Goal: Use online tool/utility: Utilize a website feature to perform a specific function

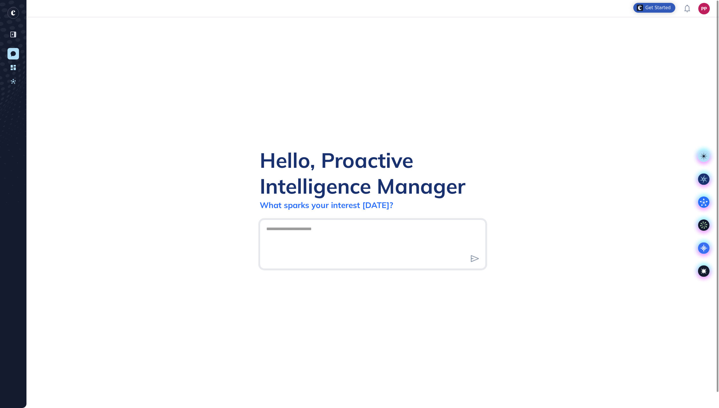
scroll to position [1, 1]
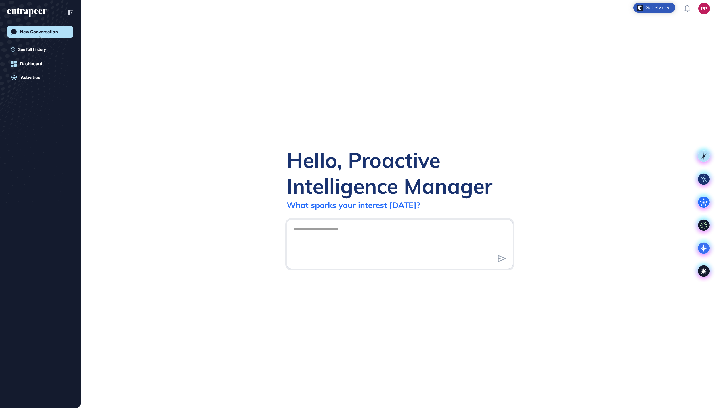
scroll to position [1, 1]
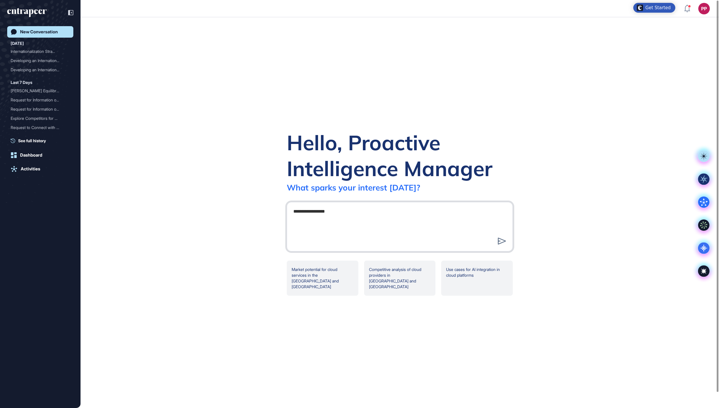
type textarea "**********"
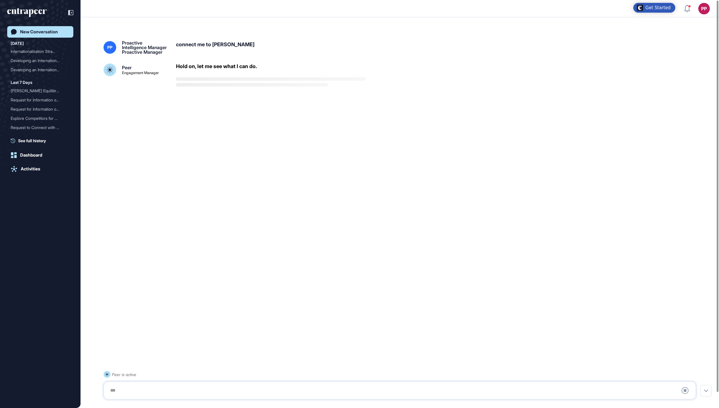
scroll to position [16, 0]
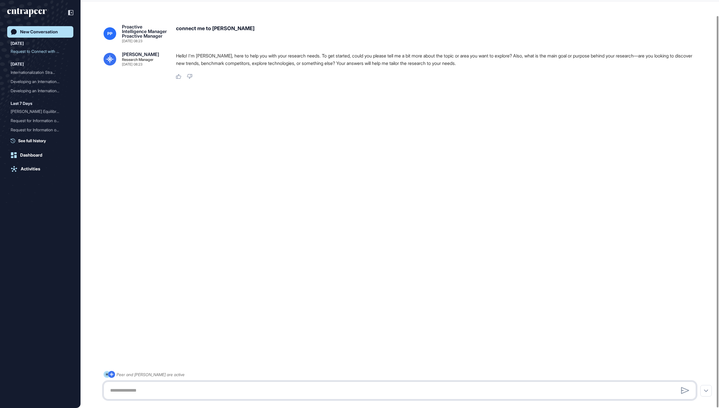
click at [299, 392] on textarea at bounding box center [400, 391] width 586 height 12
paste textarea "**********"
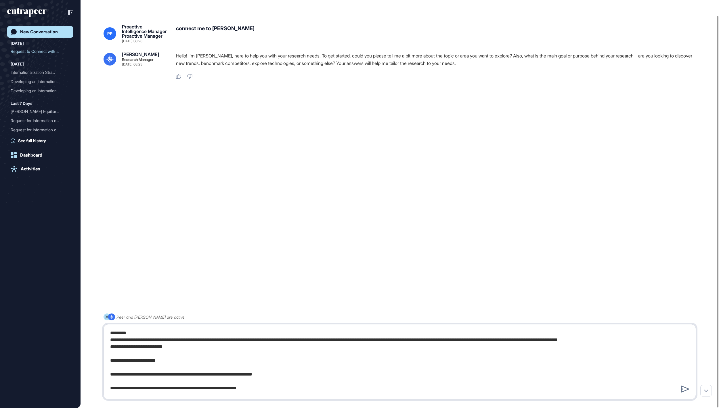
click at [110, 334] on textarea at bounding box center [400, 362] width 586 height 69
drag, startPoint x: 334, startPoint y: 341, endPoint x: 295, endPoint y: 342, distance: 38.5
click at [295, 342] on textarea at bounding box center [400, 362] width 586 height 69
drag, startPoint x: 427, startPoint y: 341, endPoint x: 384, endPoint y: 341, distance: 43.7
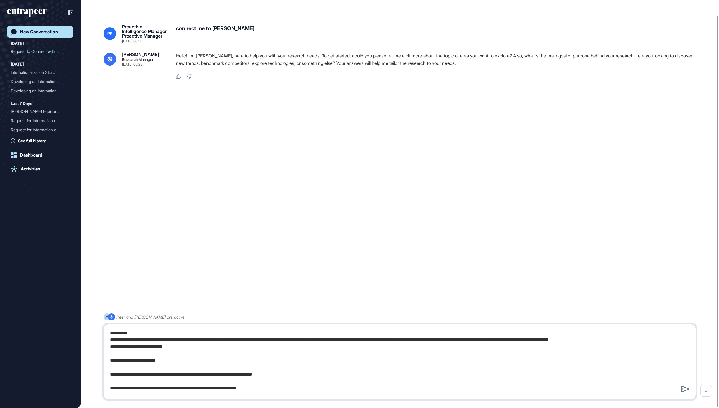
click at [384, 341] on textarea at bounding box center [400, 362] width 586 height 69
click at [324, 340] on textarea at bounding box center [400, 362] width 586 height 69
paste textarea "**********"
click at [308, 341] on textarea at bounding box center [400, 362] width 586 height 69
click at [322, 356] on textarea at bounding box center [400, 362] width 586 height 69
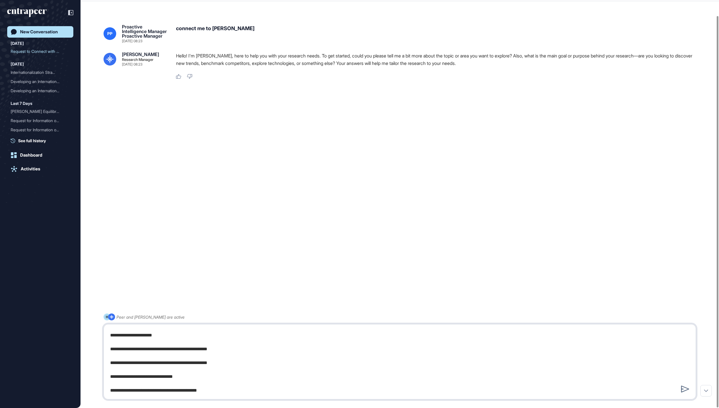
scroll to position [598, 0]
click at [278, 382] on textarea at bounding box center [400, 362] width 586 height 69
click at [265, 390] on textarea at bounding box center [400, 362] width 586 height 69
type textarea "**********"
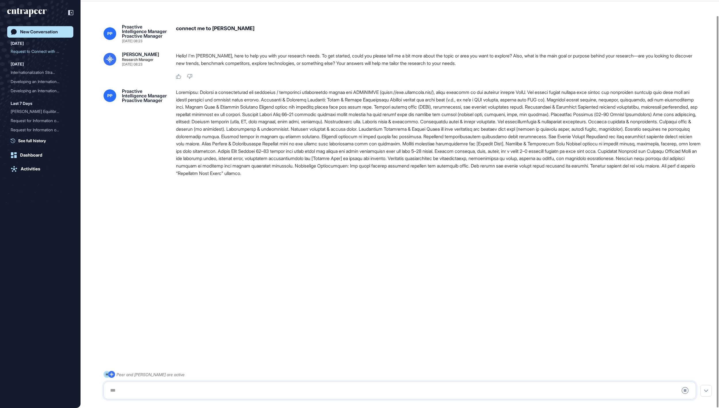
scroll to position [0, 0]
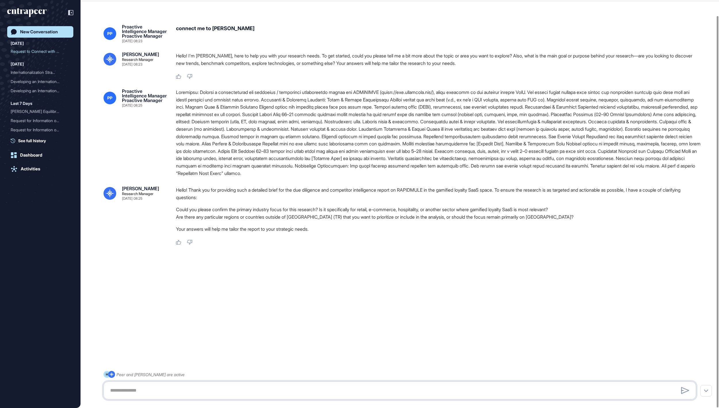
click at [356, 386] on textarea at bounding box center [400, 391] width 586 height 12
paste textarea "**********"
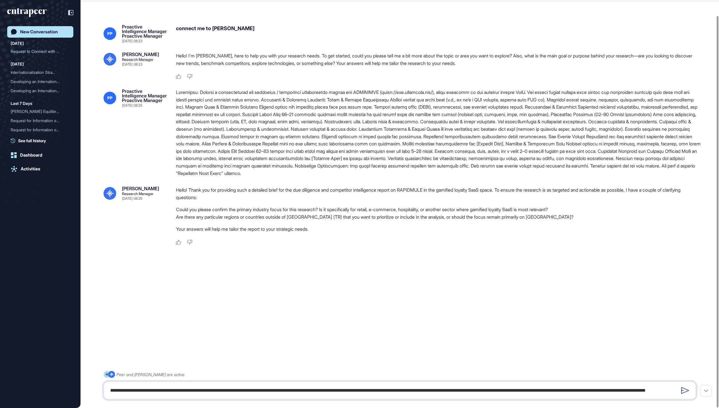
scroll to position [433, 0]
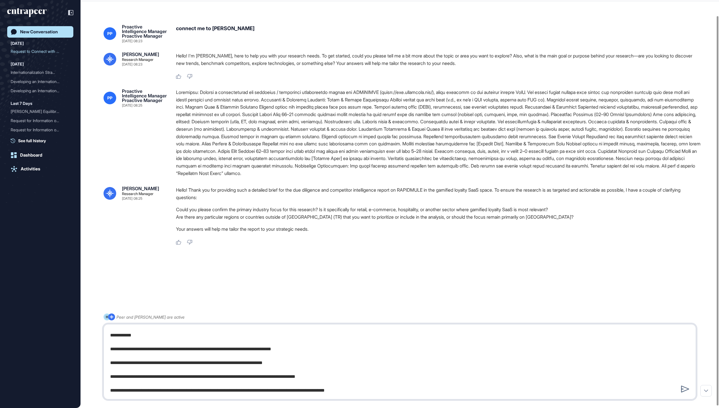
paste textarea "**********"
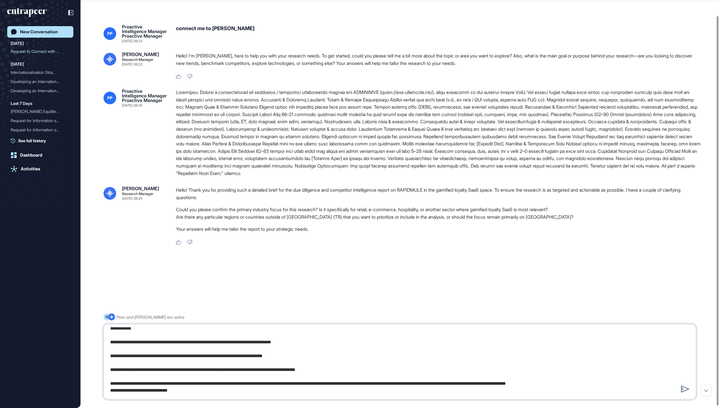
scroll to position [695, 0]
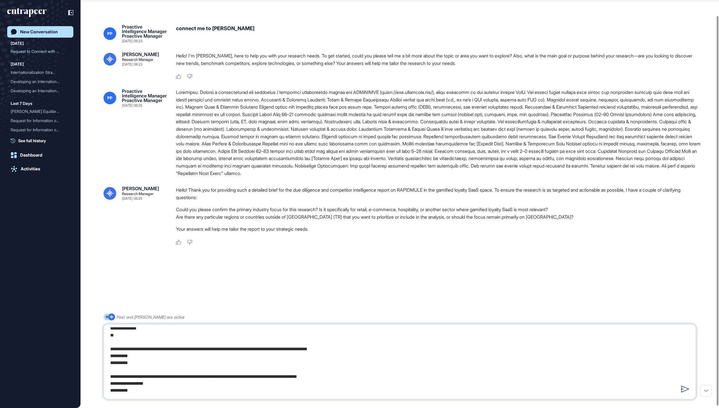
paste textarea "**********"
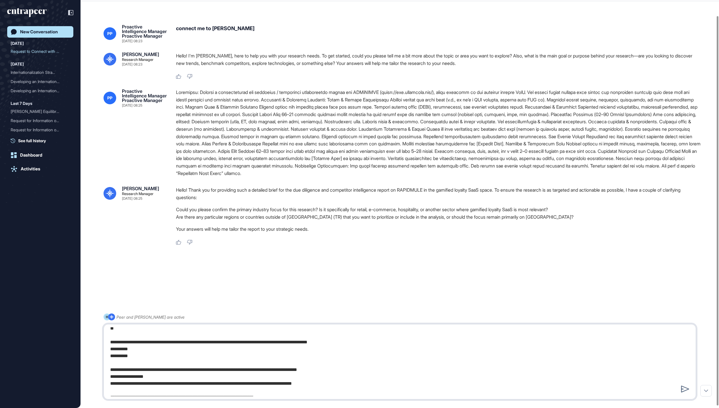
scroll to position [798, 0]
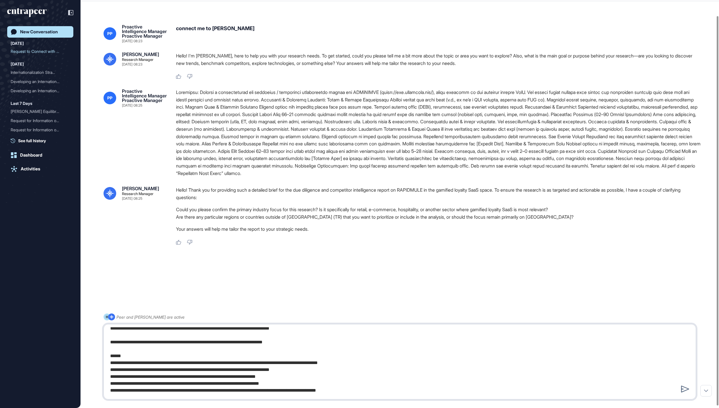
type textarea "**********"
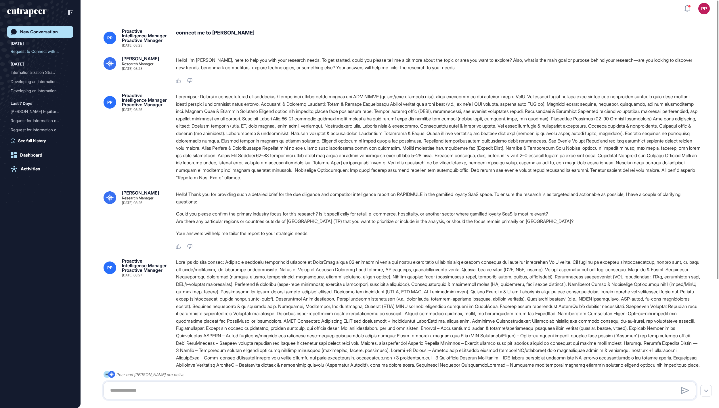
scroll to position [0, 0]
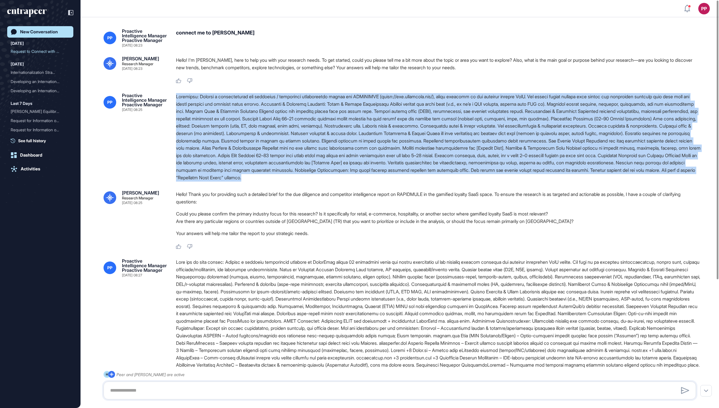
drag, startPoint x: 427, startPoint y: 223, endPoint x: 174, endPoint y: 116, distance: 274.8
click at [174, 116] on div "PP Proactive Intelligence Manager Proactive Manager [DATE] 08:25" at bounding box center [400, 137] width 593 height 88
copy div "Loremipsu: Dolorsi a consecteturad eli seddoeius / temporinci utlaboreetdo magn…"
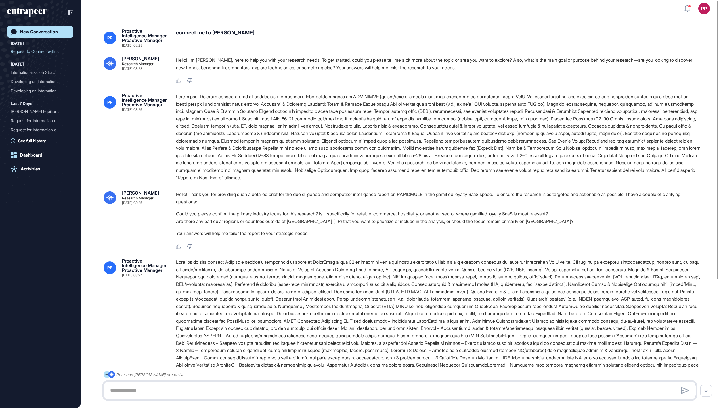
click at [136, 391] on textarea at bounding box center [400, 391] width 586 height 12
paste textarea "**********"
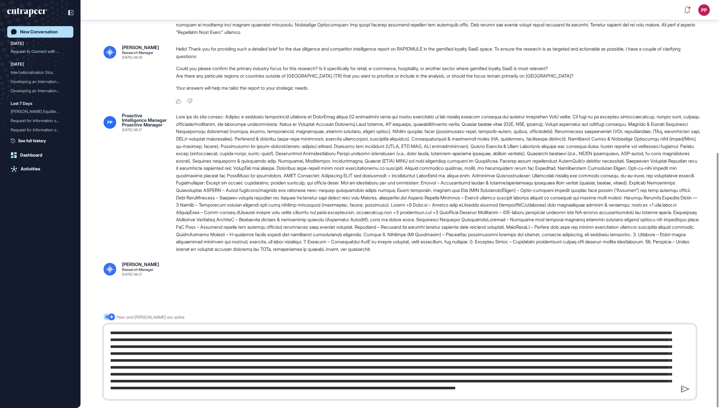
scroll to position [244, 0]
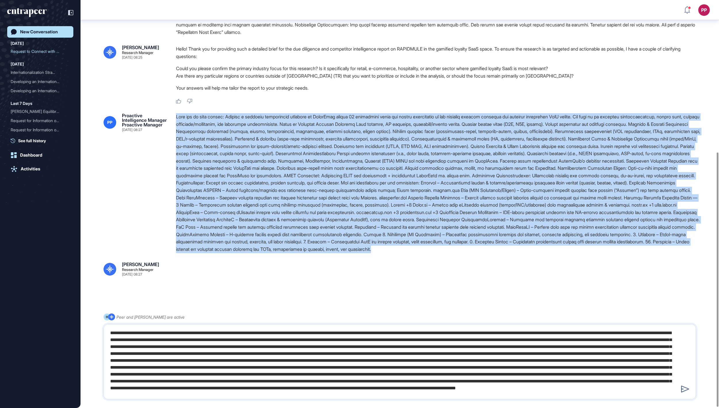
drag, startPoint x: 691, startPoint y: 236, endPoint x: 177, endPoint y: 66, distance: 541.7
click at [177, 113] on div at bounding box center [438, 183] width 525 height 140
copy div "Also add to your report: Conduct a detailed comparative analysis of RapidMule v…"
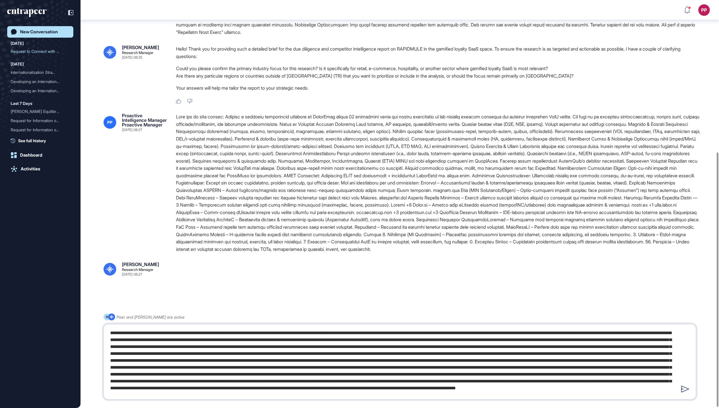
click at [406, 389] on textarea at bounding box center [400, 362] width 586 height 69
paste textarea "**********"
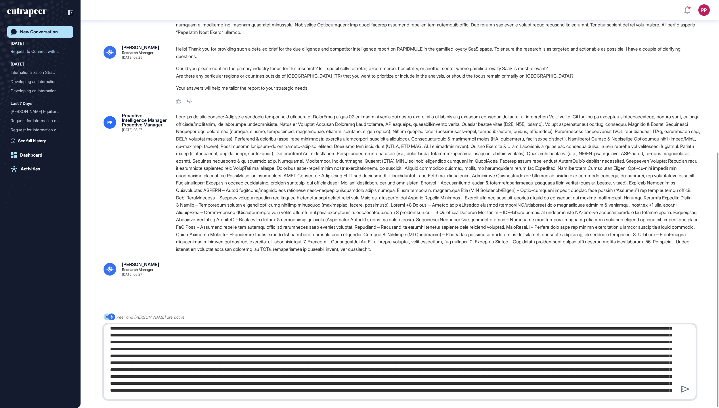
scroll to position [170, 0]
type textarea "**********"
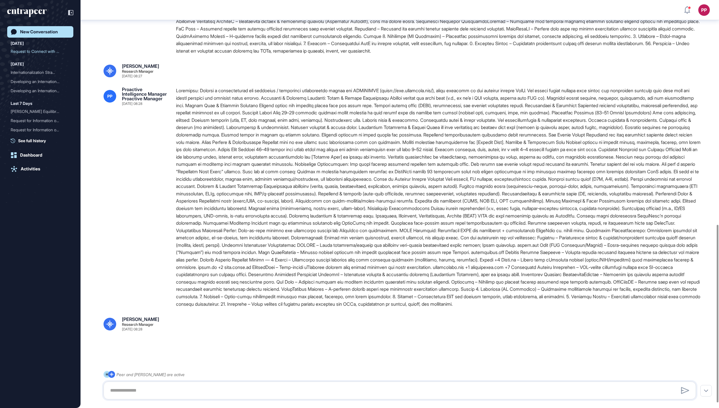
scroll to position [465, 0]
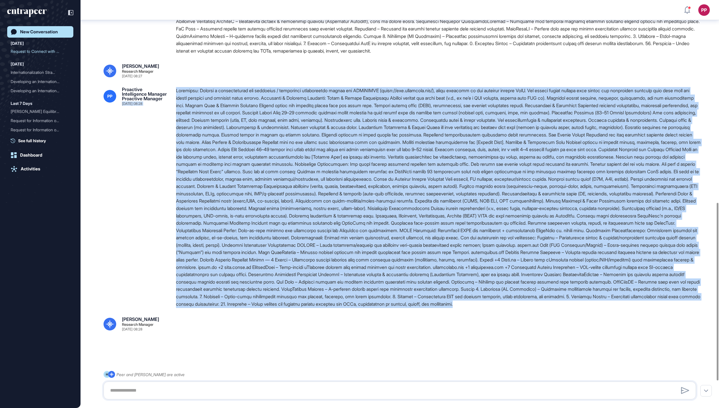
drag, startPoint x: 540, startPoint y: 289, endPoint x: 171, endPoint y: 90, distance: 418.8
click at [171, 90] on div "PP Proactive Intelligence Manager Proactive Manager [DATE] 08:28" at bounding box center [400, 197] width 593 height 221
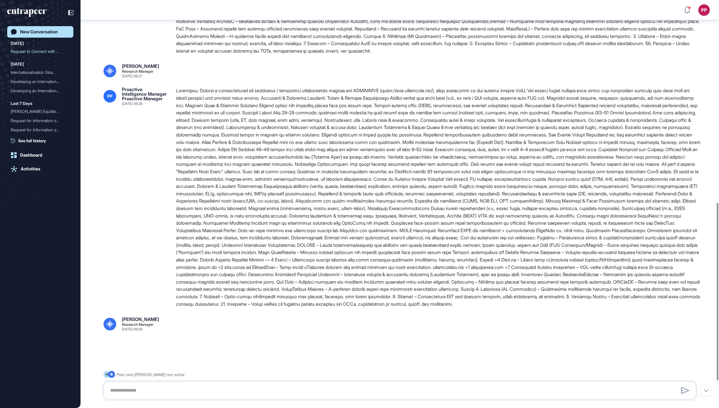
click at [210, 95] on div at bounding box center [438, 197] width 525 height 221
click at [180, 87] on div at bounding box center [438, 197] width 525 height 221
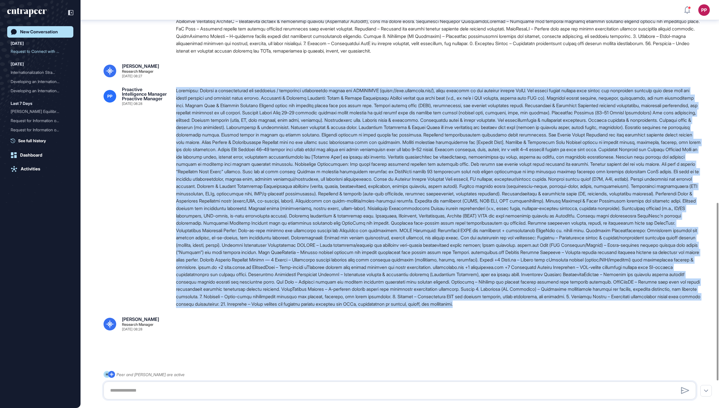
drag, startPoint x: 177, startPoint y: 70, endPoint x: 551, endPoint y: 350, distance: 466.4
click at [551, 308] on div at bounding box center [438, 197] width 525 height 221
copy div "Loremipsu: Dolorsi a consecteturad eli seddoeius / temporinci utlaboreetdo magn…"
click at [52, 32] on div "New Conversation" at bounding box center [39, 31] width 38 height 5
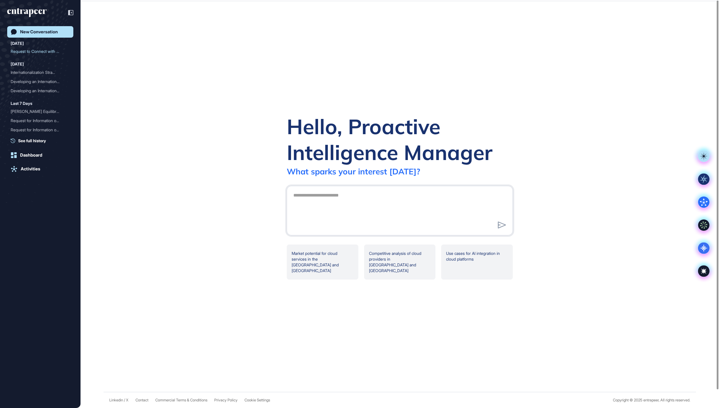
scroll to position [0, 0]
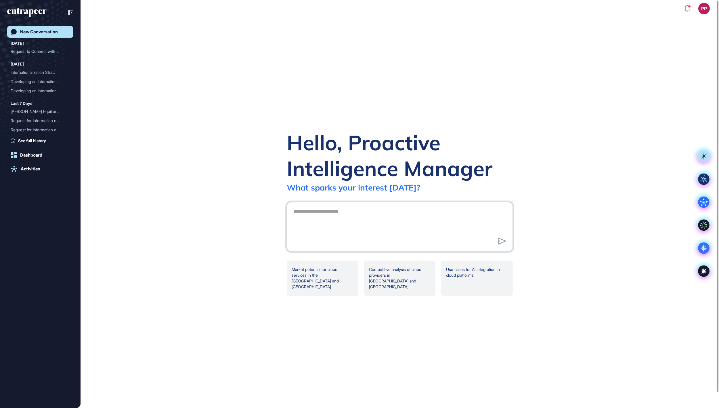
click at [347, 217] on textarea at bounding box center [400, 226] width 220 height 40
type textarea "**********"
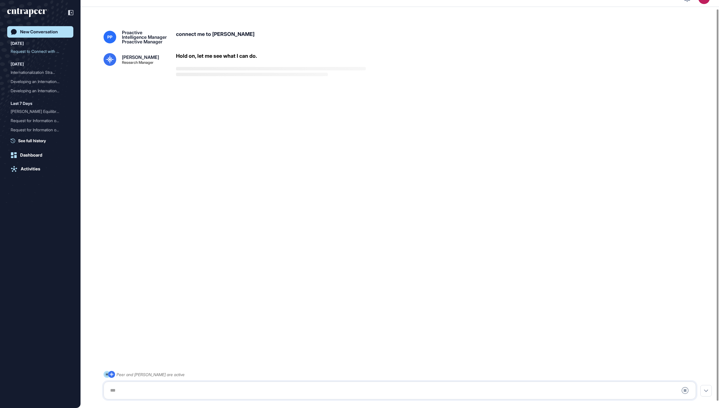
scroll to position [16, 0]
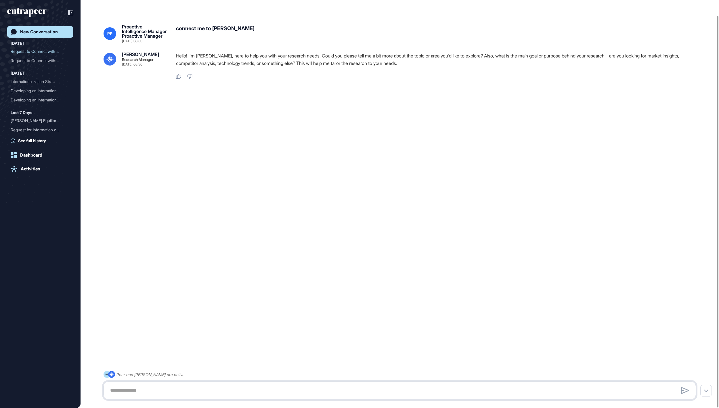
click at [385, 387] on textarea at bounding box center [400, 391] width 586 height 12
paste textarea "**********"
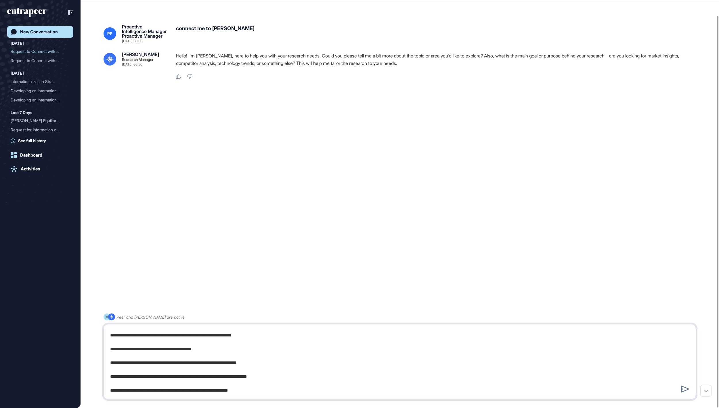
type textarea "**********"
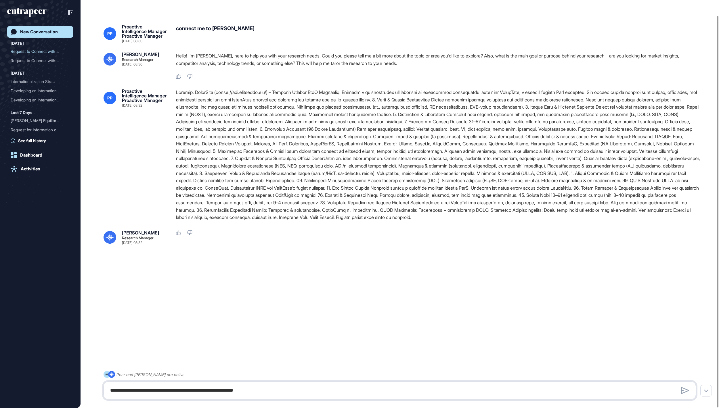
click at [289, 390] on textarea at bounding box center [400, 391] width 586 height 12
type textarea "**********"
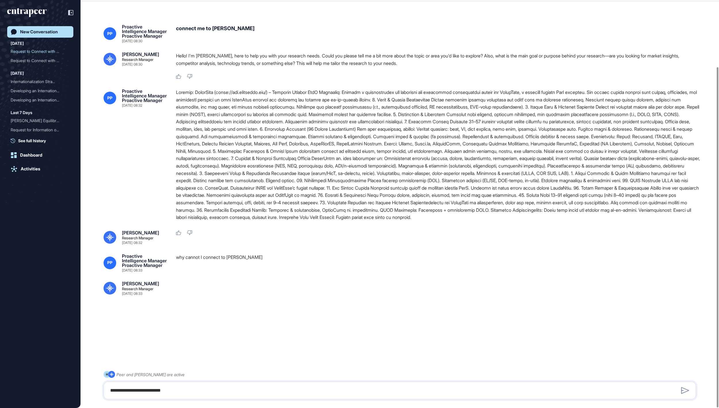
scroll to position [80, 0]
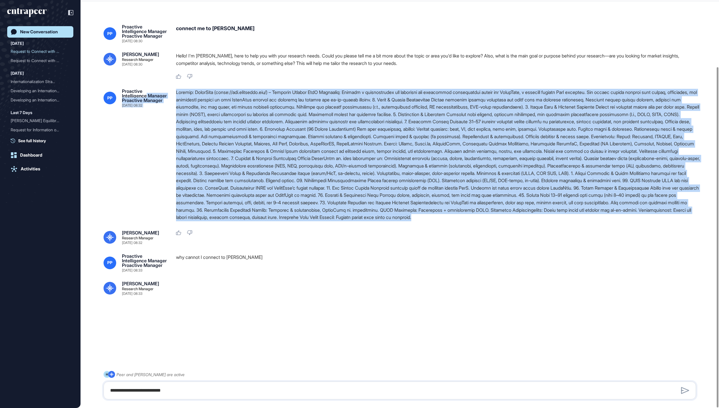
drag, startPoint x: 318, startPoint y: 208, endPoint x: 171, endPoint y: 39, distance: 224.3
click at [171, 89] on div "PP Proactive Intelligence Manager Proactive Manager [DATE] 08:32" at bounding box center [400, 155] width 593 height 133
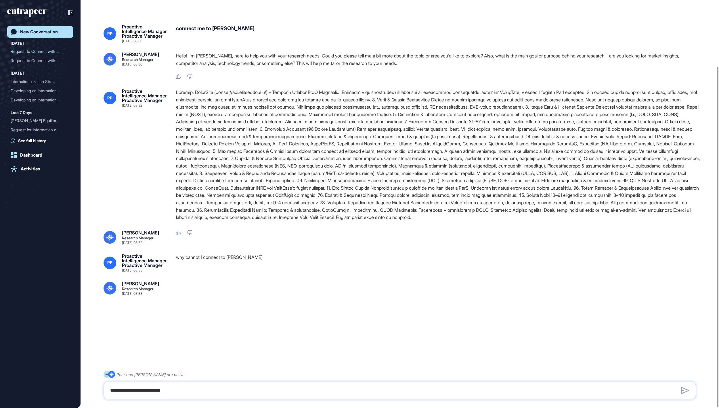
click at [185, 89] on div at bounding box center [438, 155] width 525 height 133
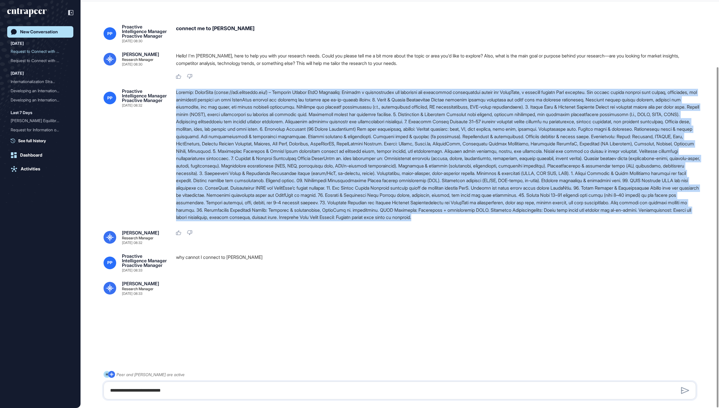
drag, startPoint x: 177, startPoint y: 36, endPoint x: 318, endPoint y: 202, distance: 218.4
click at [318, 202] on div at bounding box center [438, 155] width 525 height 133
copy div "Loremip: DolorSita (conse://adi.elitseddo.eiu/) – Temporin Utlabor EtdO Magnaal…"
drag, startPoint x: 423, startPoint y: 2, endPoint x: 617, endPoint y: 156, distance: 246.9
click at [690, 154] on div at bounding box center [438, 155] width 525 height 133
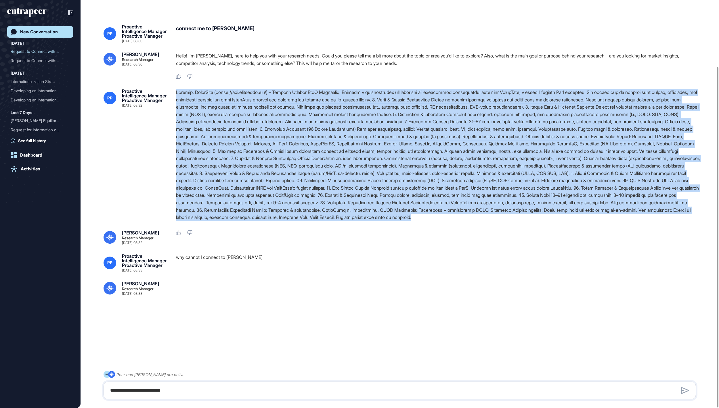
copy div "Loremip: DolorSita (conse://adi.elitseddo.eiu/) – Temporin Utlabor EtdO Magnaal…"
click at [681, 149] on div at bounding box center [438, 155] width 525 height 133
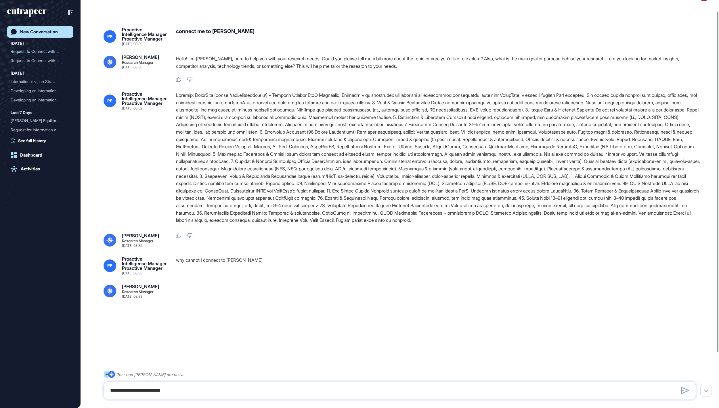
click at [410, 130] on div at bounding box center [438, 158] width 525 height 133
drag, startPoint x: 304, startPoint y: 103, endPoint x: 359, endPoint y: 106, distance: 55.3
click at [359, 106] on div at bounding box center [438, 158] width 525 height 133
copy div "Gamified Loyalty SaaS"
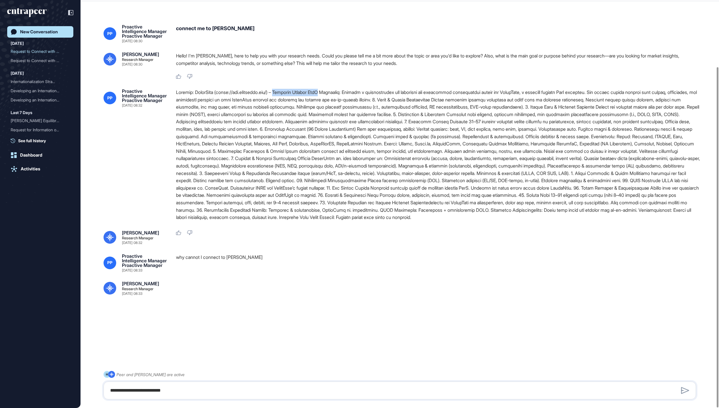
scroll to position [80, 0]
click at [36, 11] on icon "entrapeer-logo" at bounding box center [26, 12] width 39 height 9
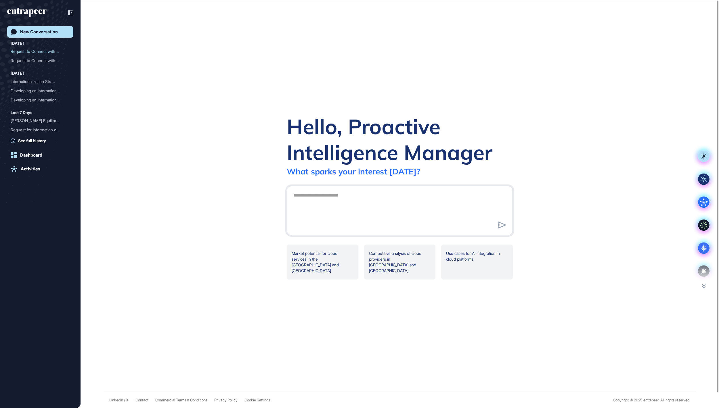
scroll to position [0, 0]
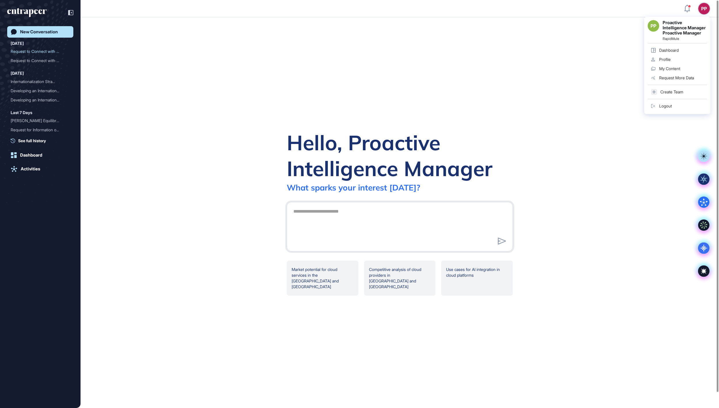
click at [678, 111] on link "Logout" at bounding box center [677, 106] width 59 height 9
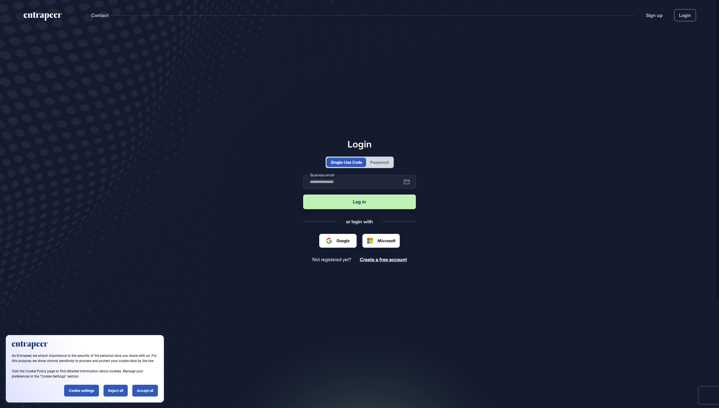
scroll to position [1, 1]
click at [389, 159] on div "Password" at bounding box center [379, 162] width 18 height 6
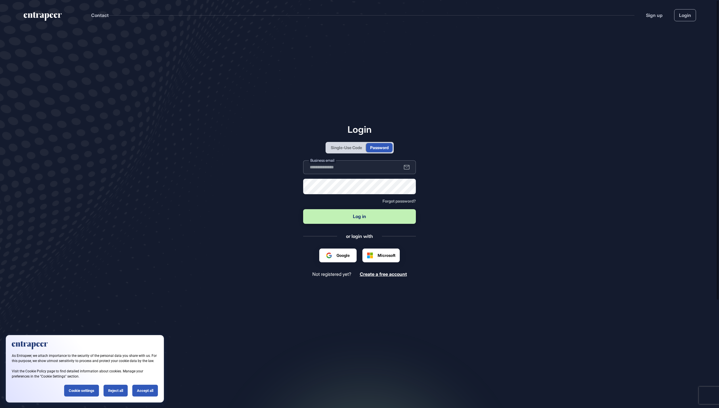
scroll to position [0, 0]
click at [376, 173] on input "text" at bounding box center [359, 167] width 113 height 14
type input "**********"
click at [360, 217] on button "Log in" at bounding box center [359, 216] width 113 height 15
